Goal: Transaction & Acquisition: Purchase product/service

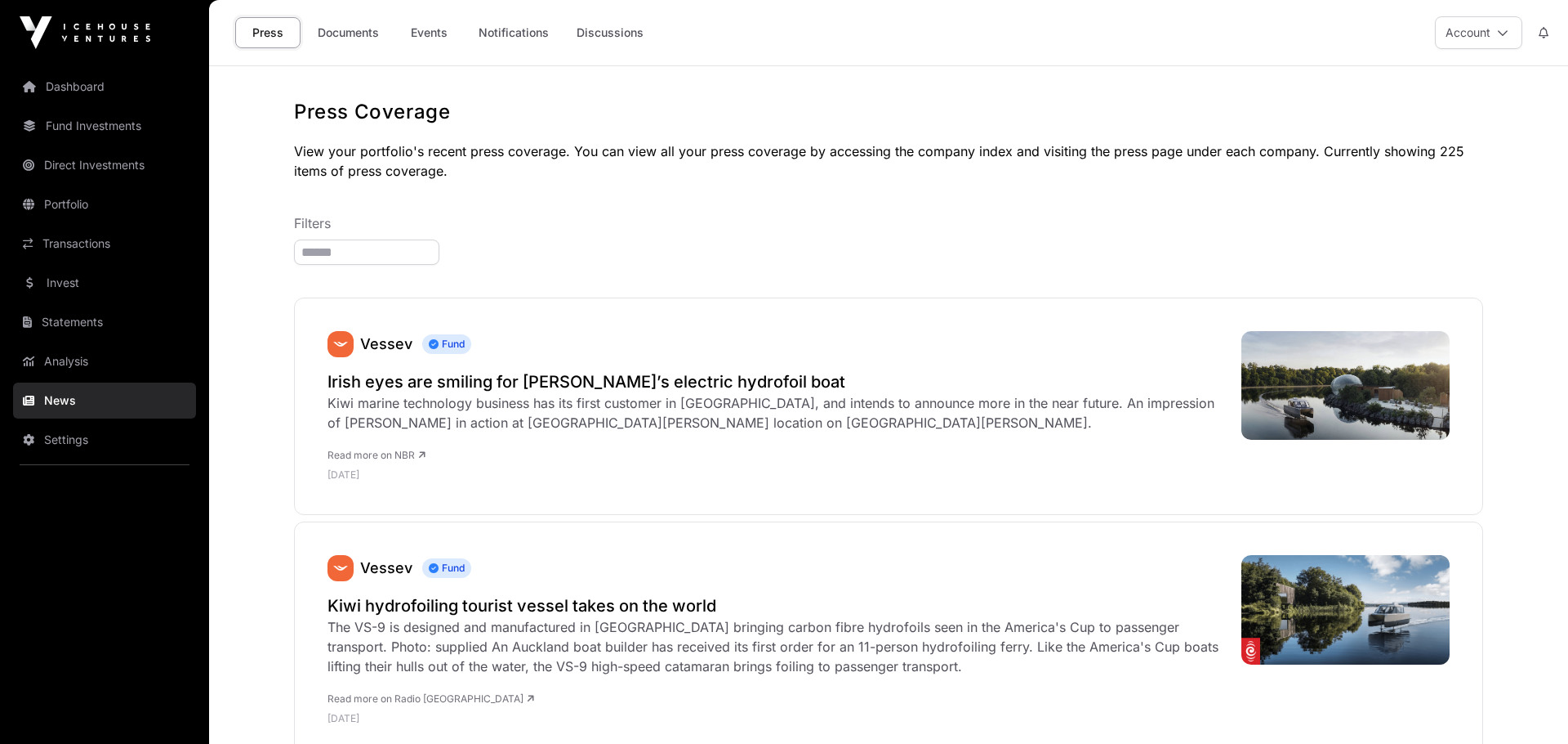
click at [357, 24] on link "Documents" at bounding box center [348, 33] width 83 height 31
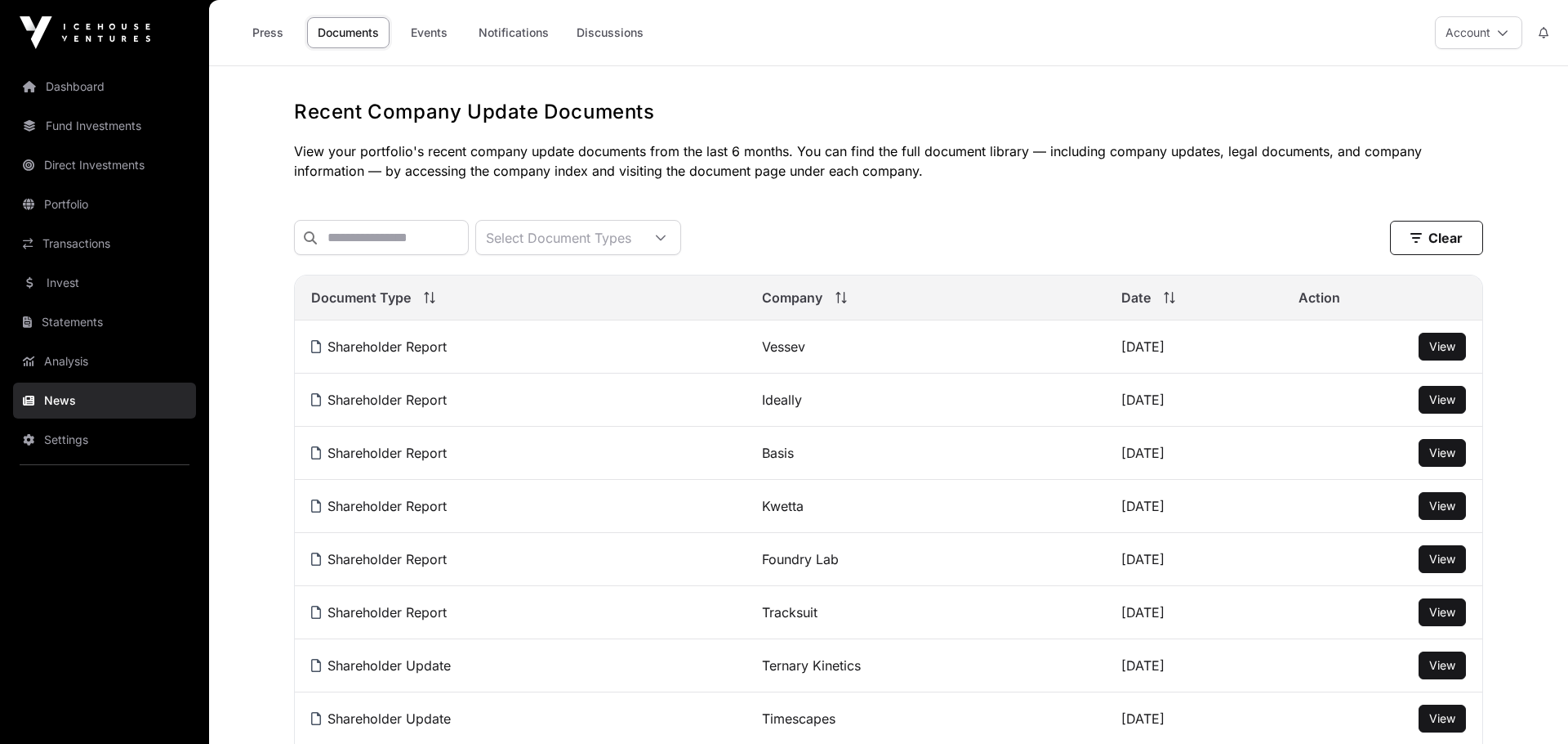
click at [74, 292] on link "Invest" at bounding box center [104, 282] width 183 height 36
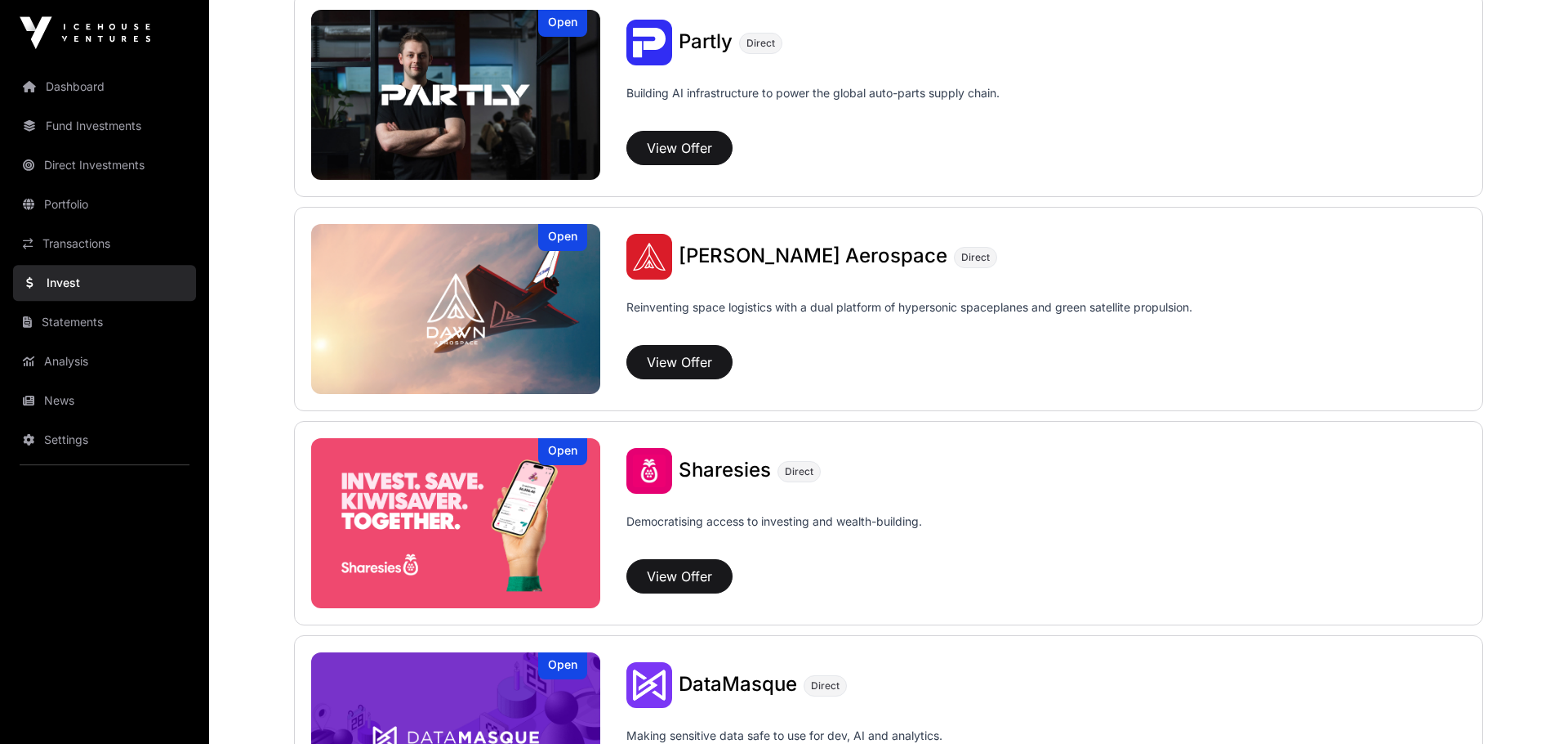
scroll to position [2163, 0]
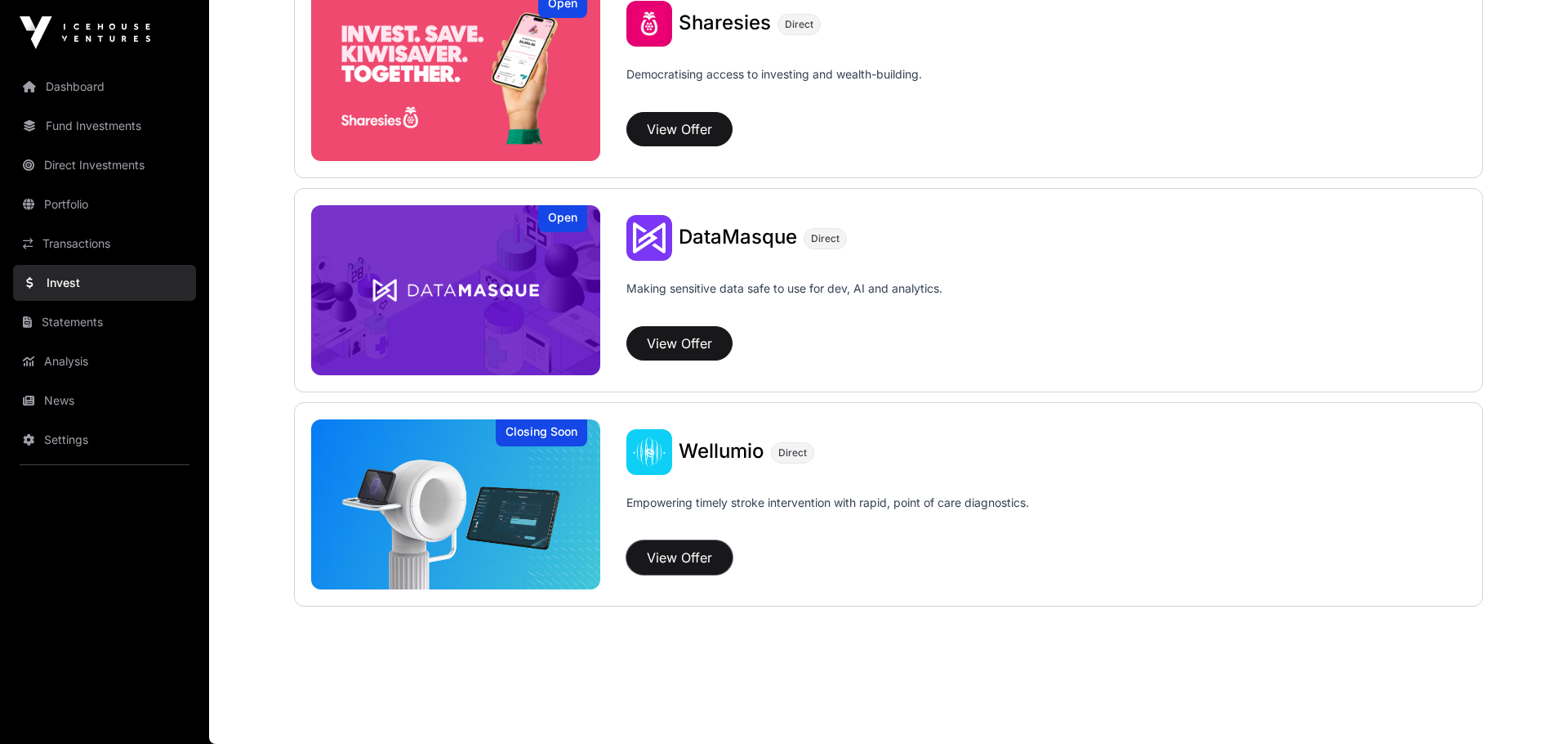
click at [692, 560] on button "View Offer" at bounding box center [679, 557] width 106 height 34
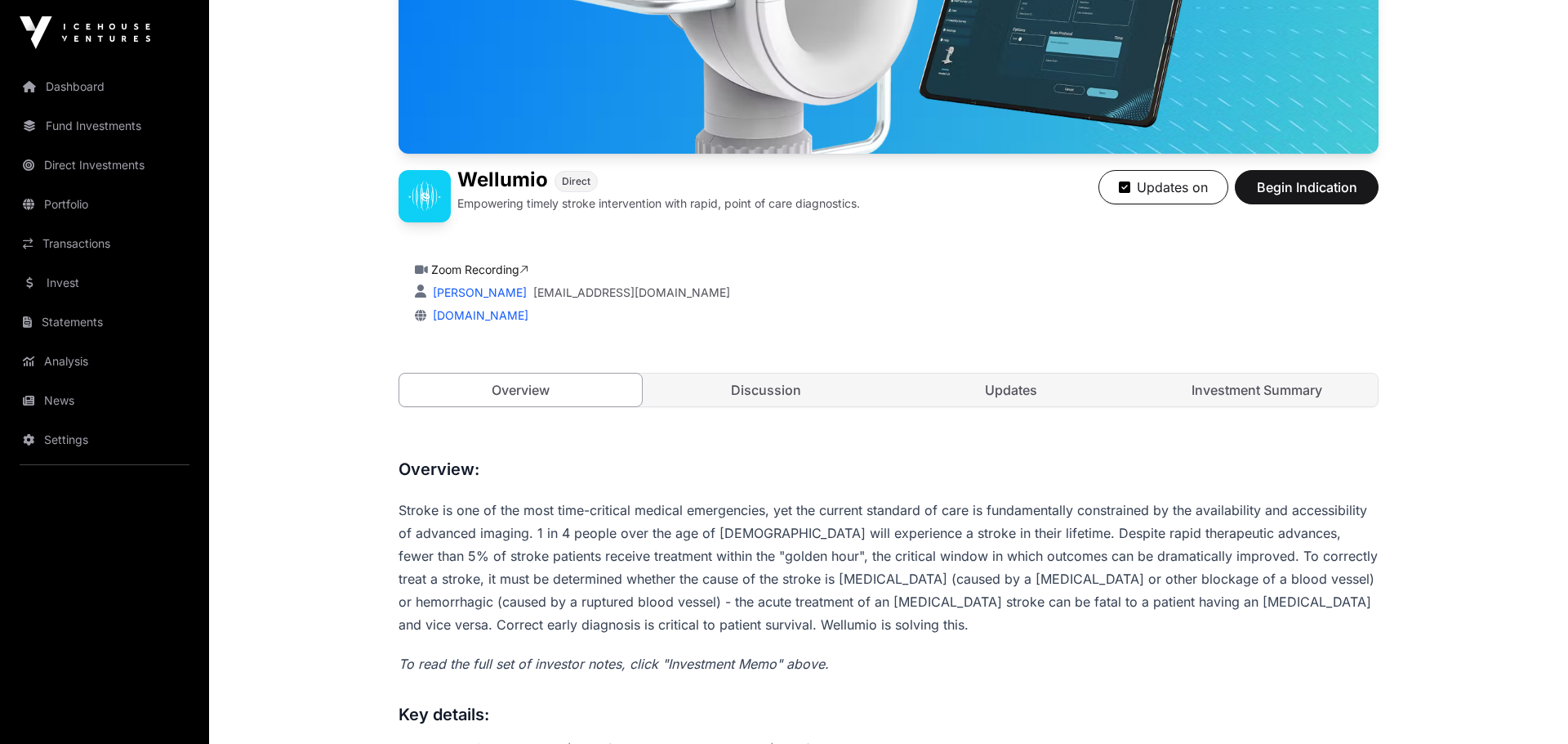
scroll to position [226, 0]
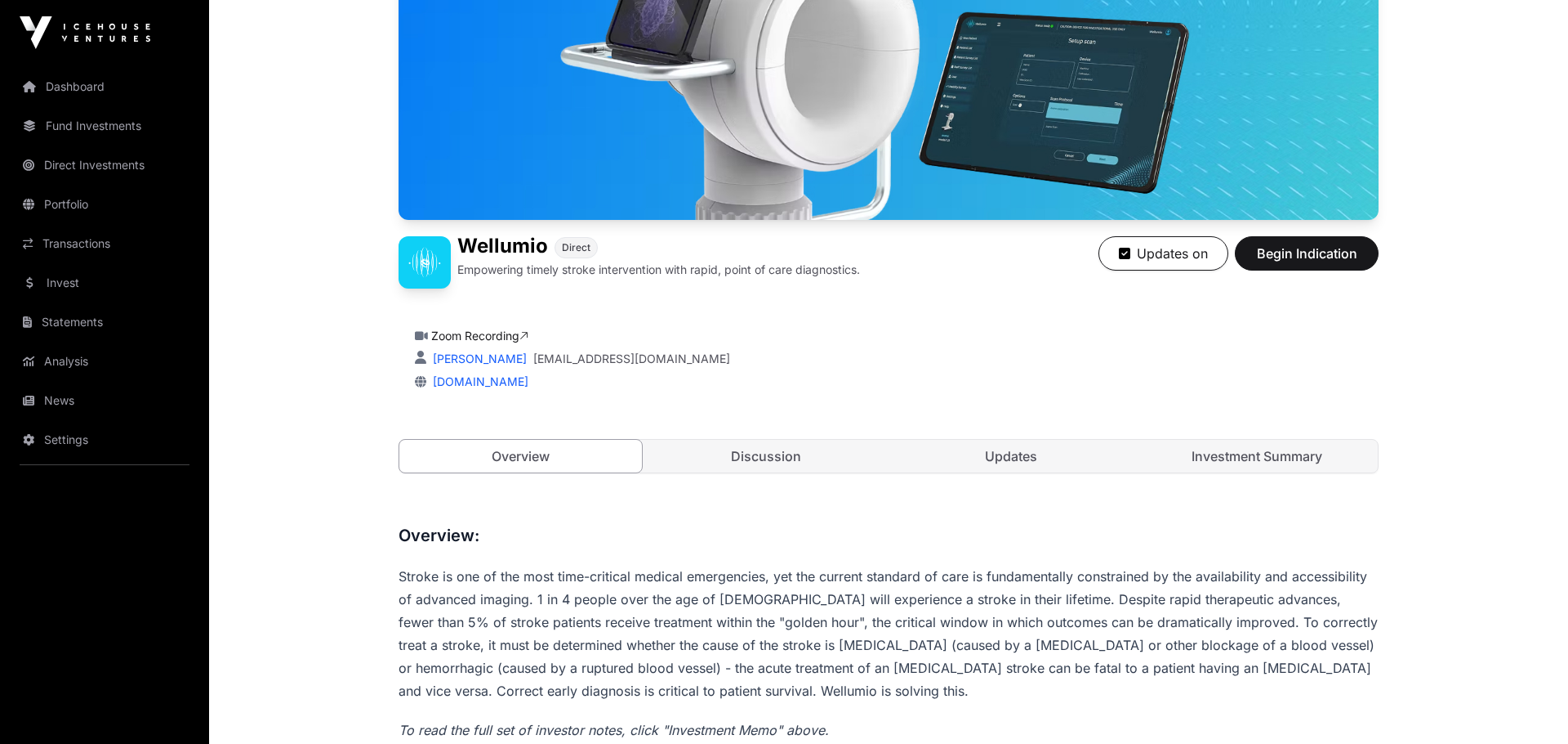
click at [1252, 460] on link "Investment Summary" at bounding box center [1257, 456] width 242 height 33
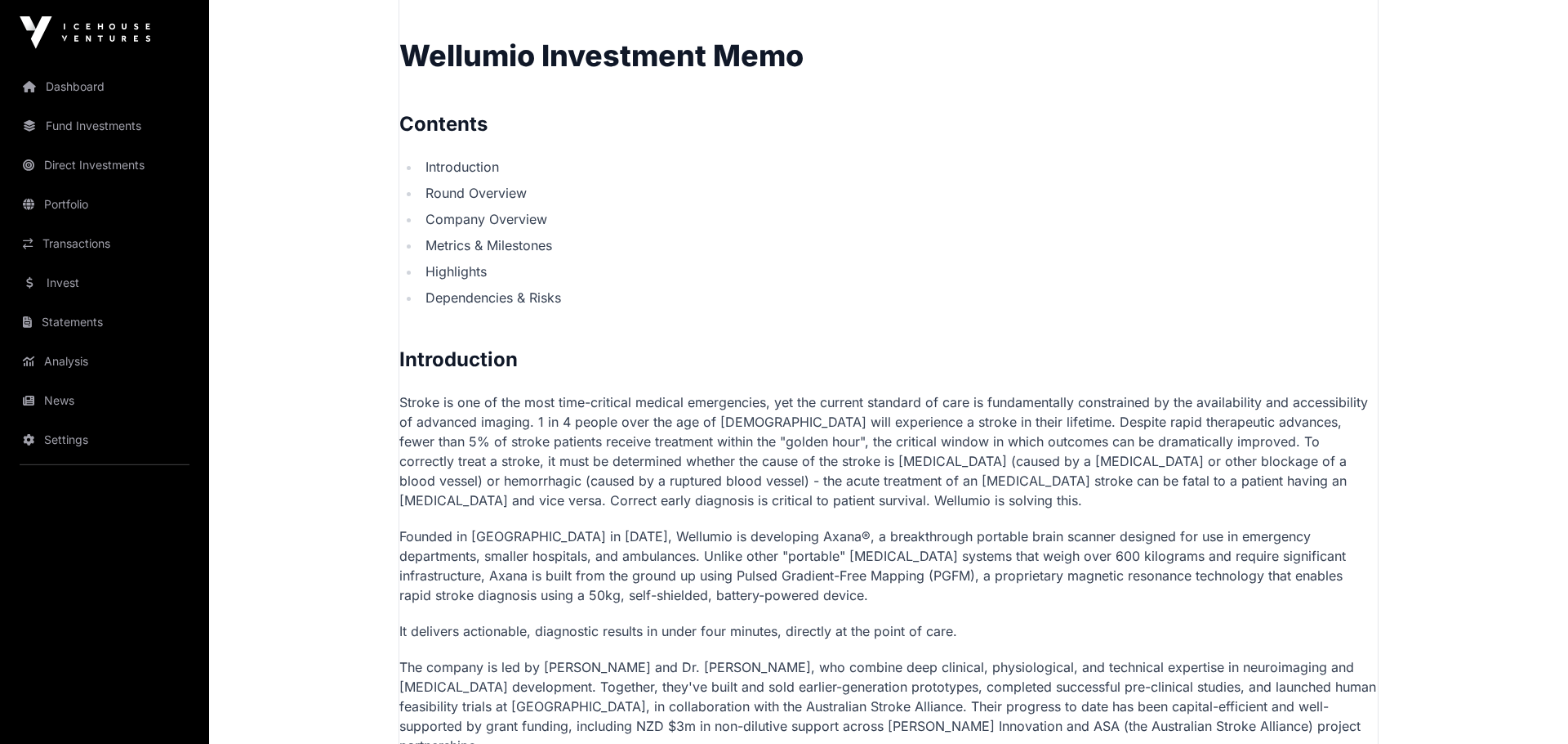
scroll to position [902, 0]
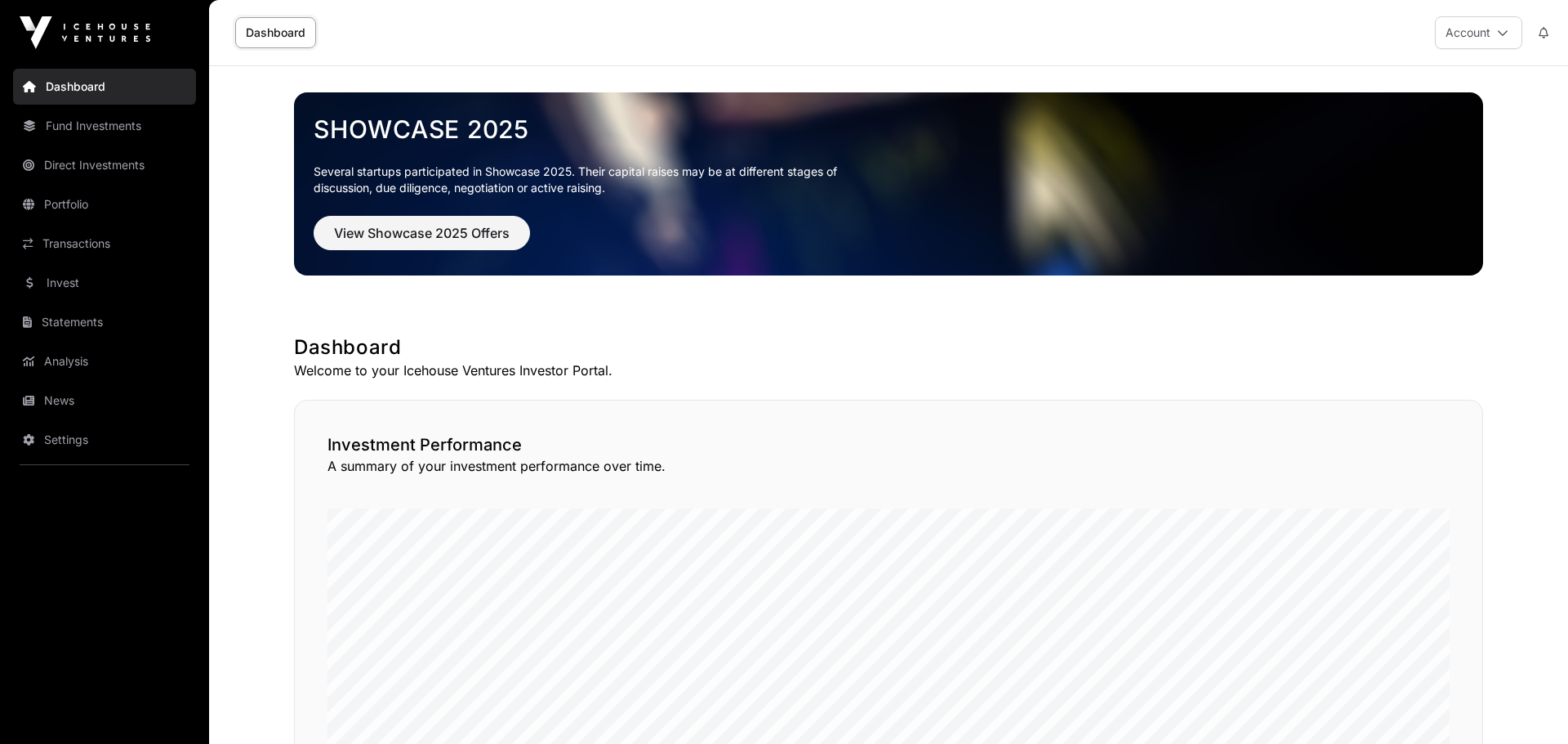
click at [91, 284] on link "Invest" at bounding box center [104, 282] width 183 height 36
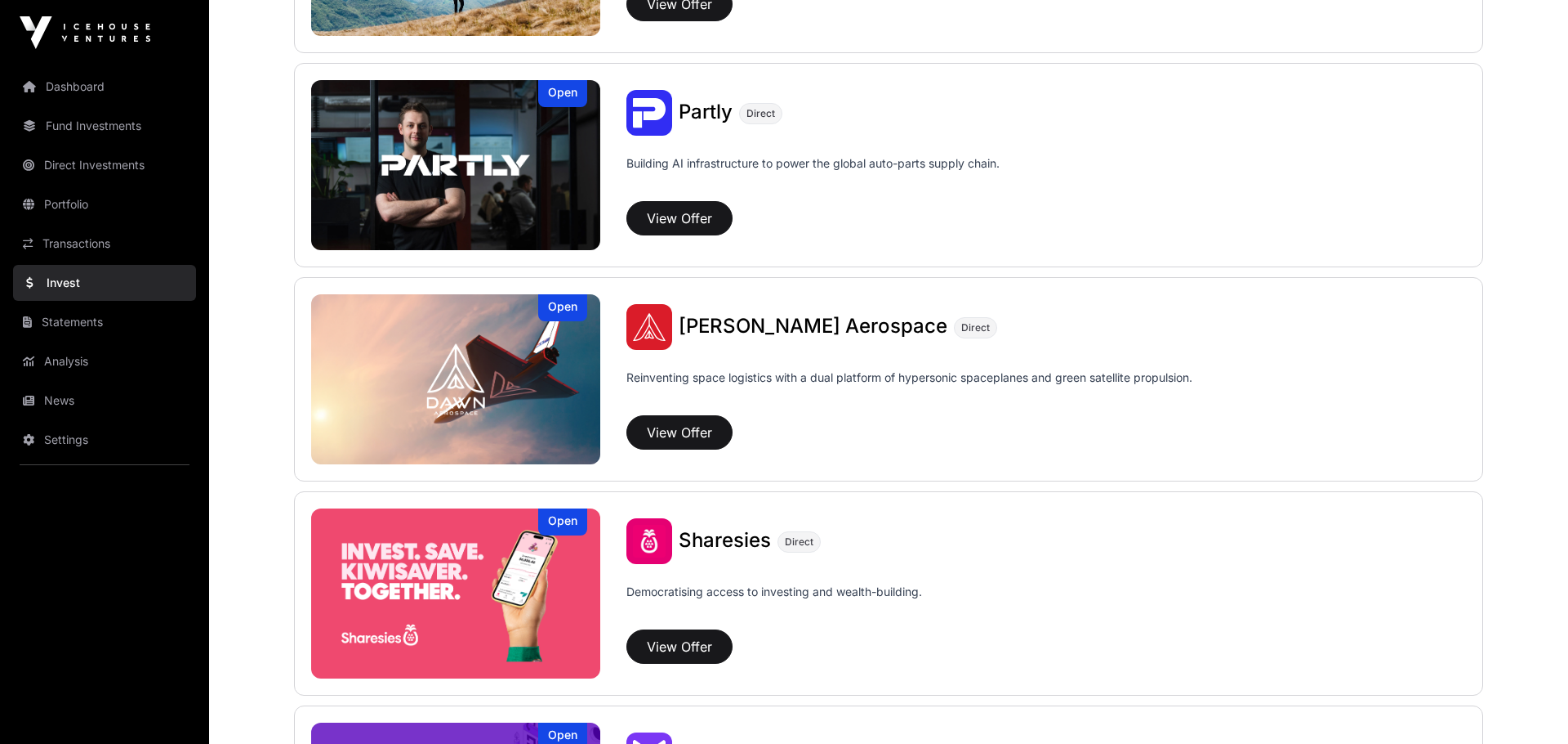
scroll to position [1692, 0]
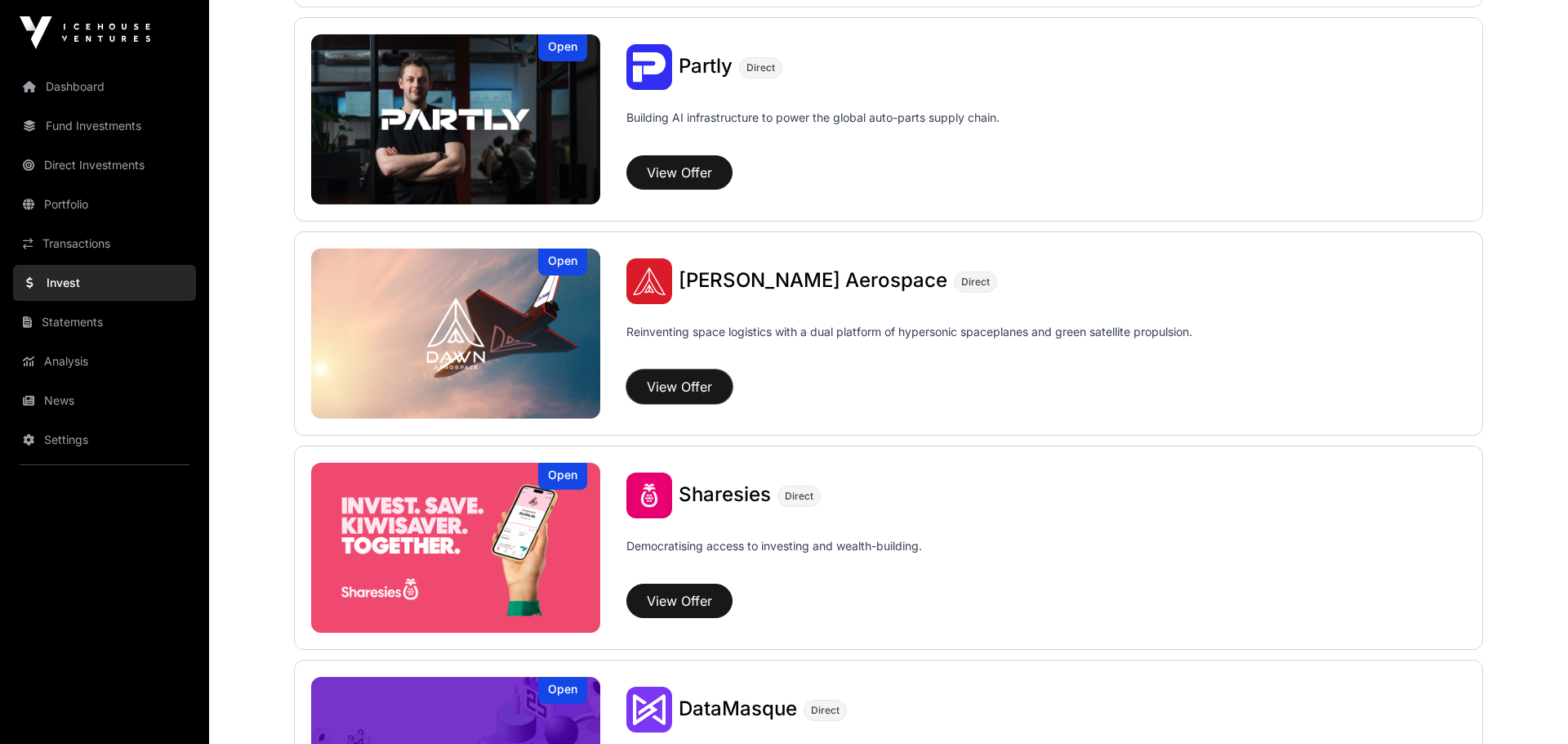
click at [683, 386] on button "View Offer" at bounding box center [679, 386] width 106 height 34
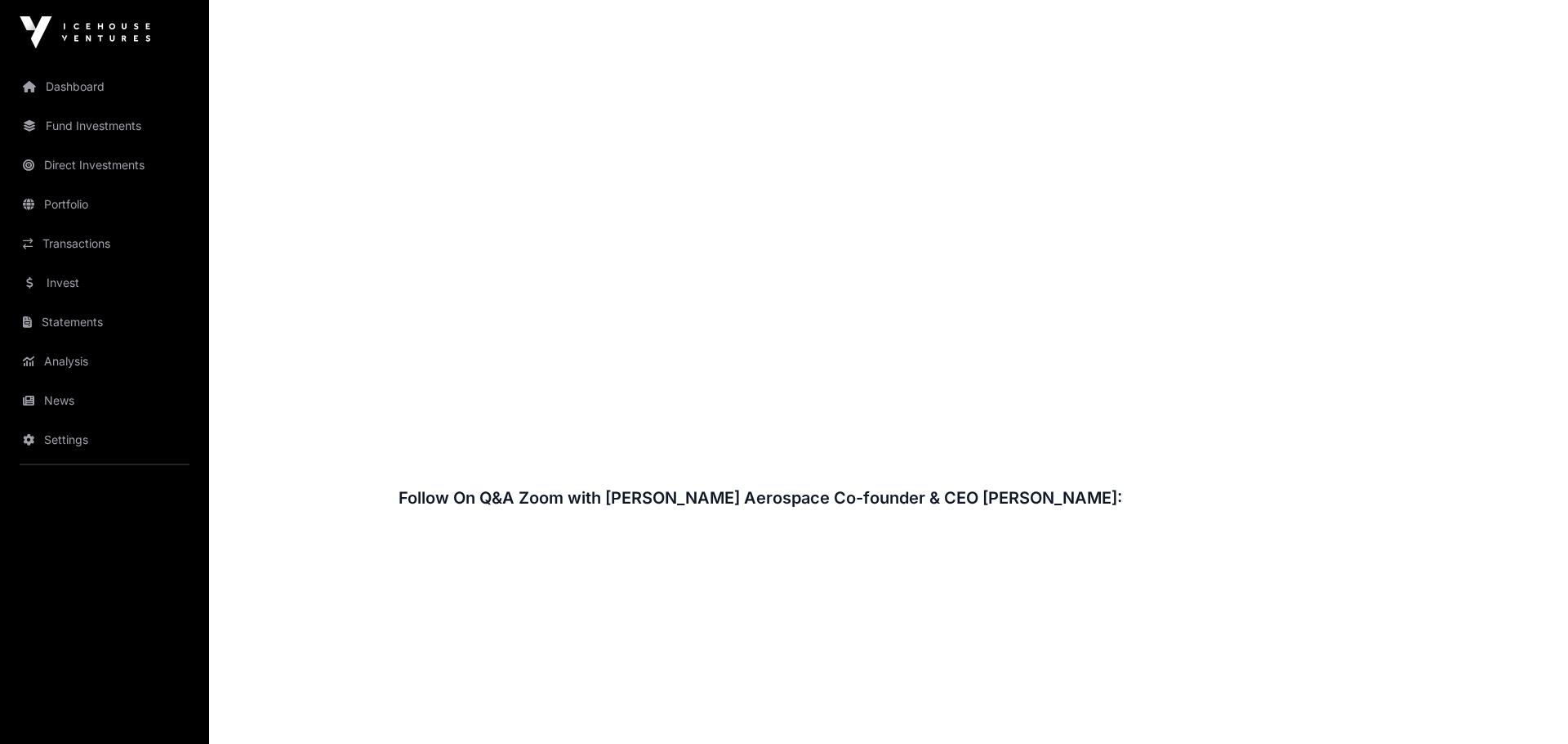
scroll to position [1974, 0]
